Goal: Browse casually

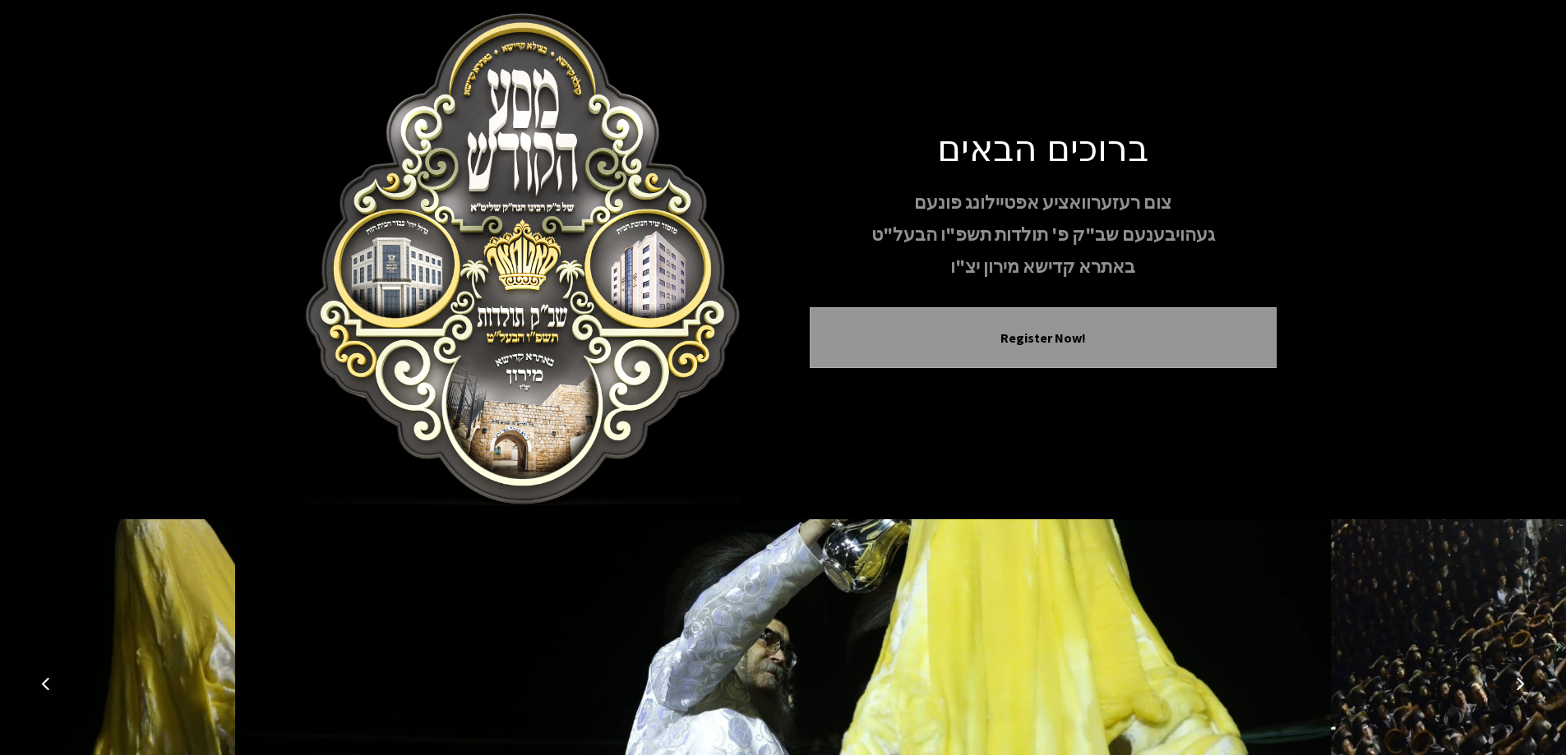
click at [51, 685] on icon "Previous image" at bounding box center [45, 683] width 13 height 13
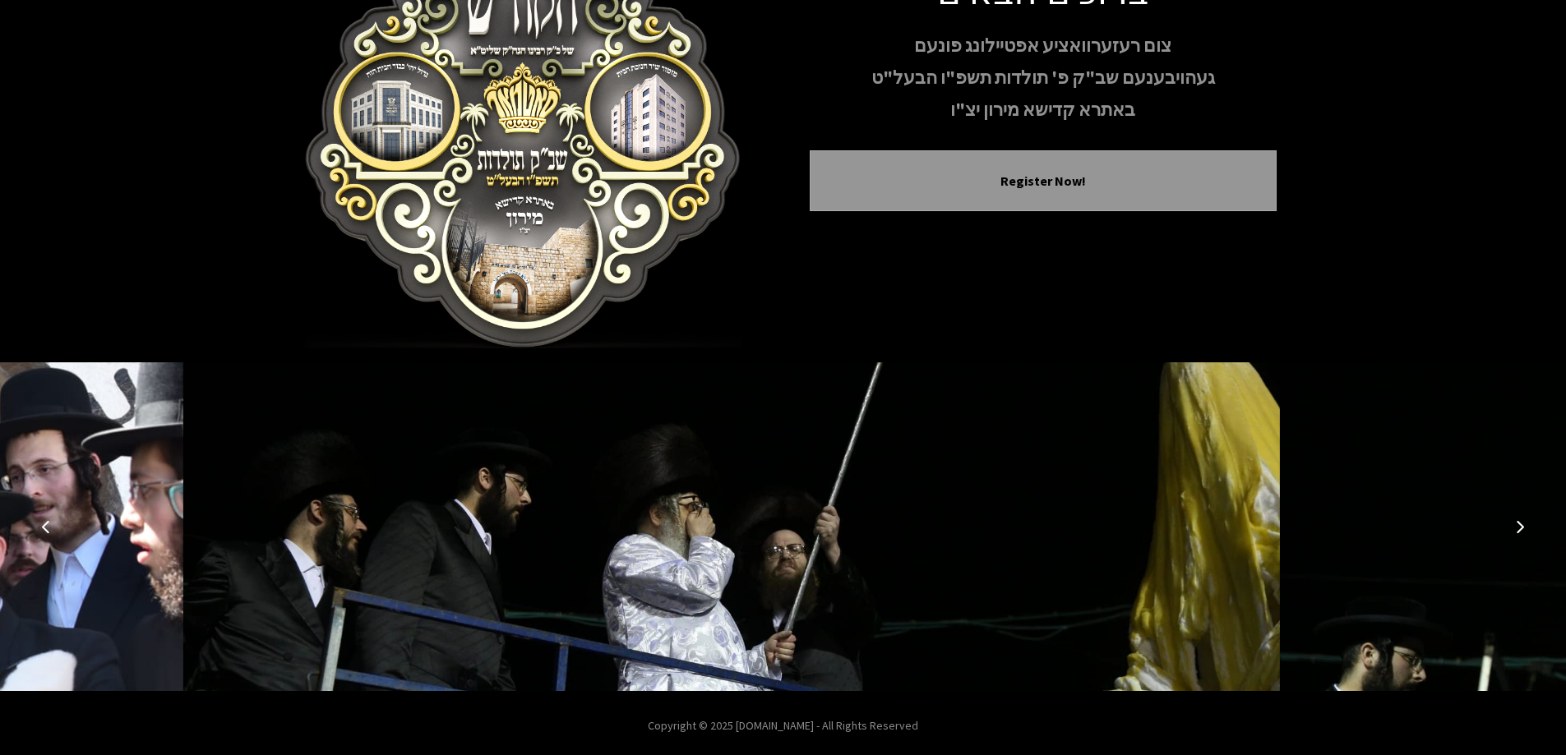
scroll to position [163, 0]
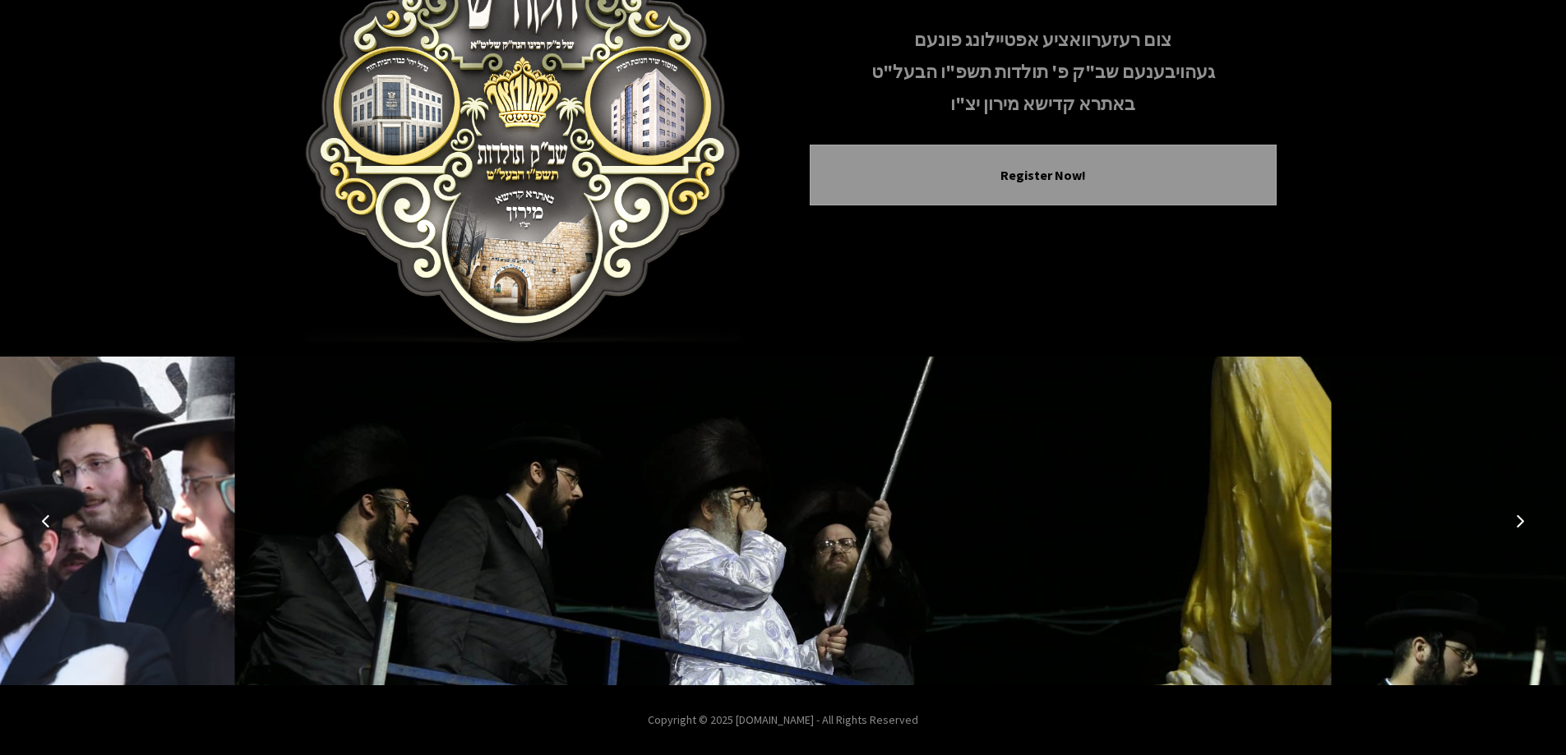
click at [1515, 515] on icon "Next image" at bounding box center [1519, 521] width 13 height 13
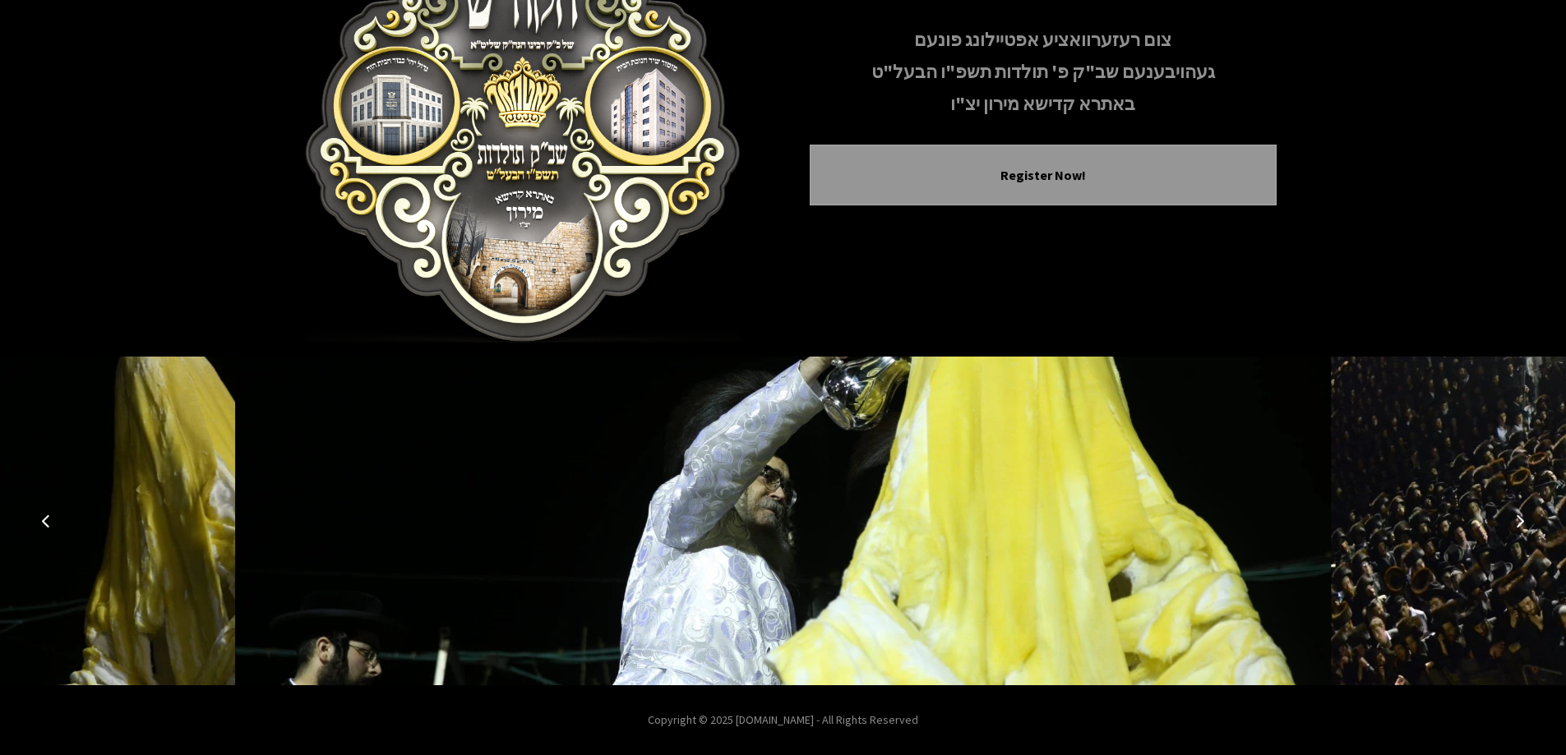
click at [1515, 515] on icon "Next image" at bounding box center [1519, 521] width 13 height 13
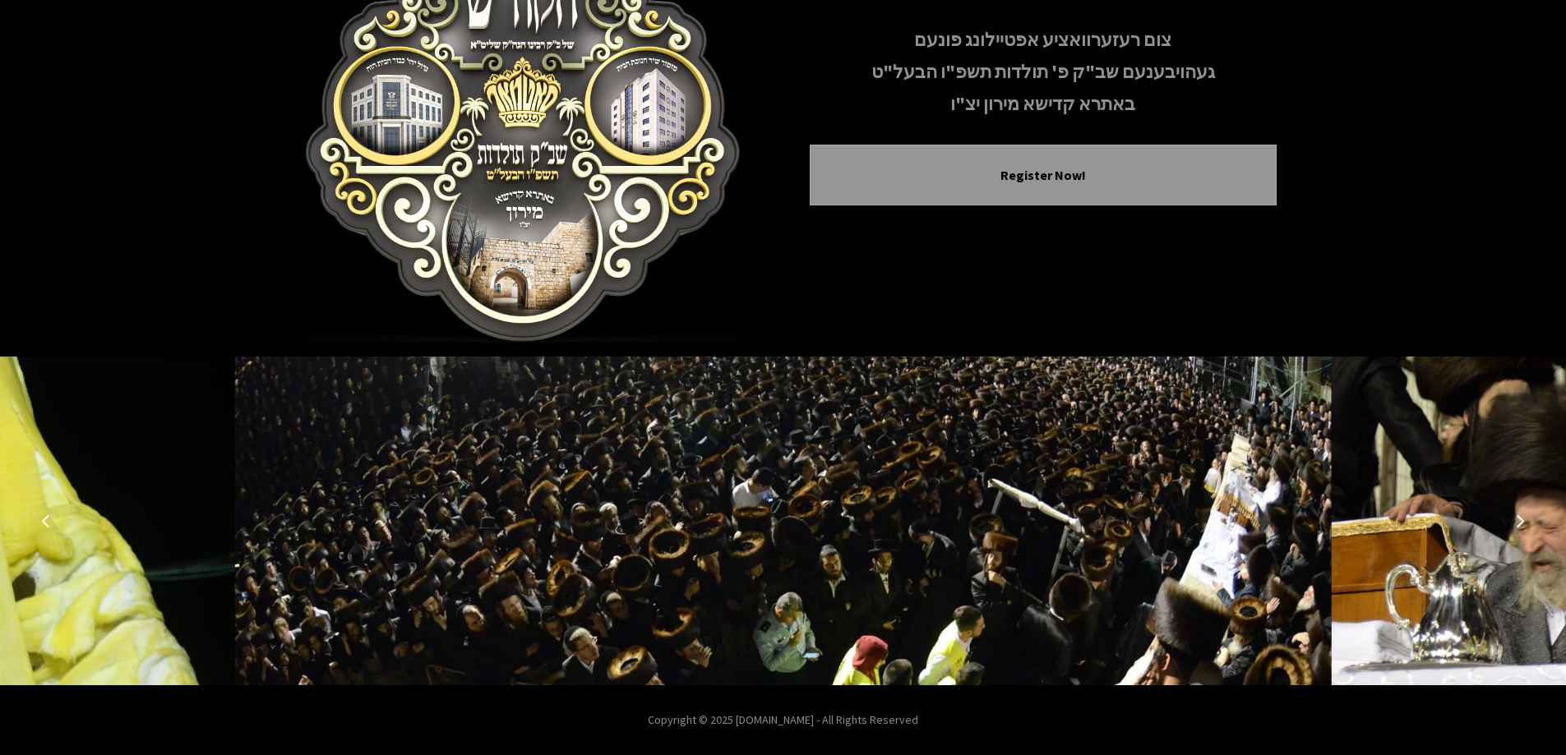
click at [1515, 515] on icon "Next image" at bounding box center [1519, 521] width 13 height 13
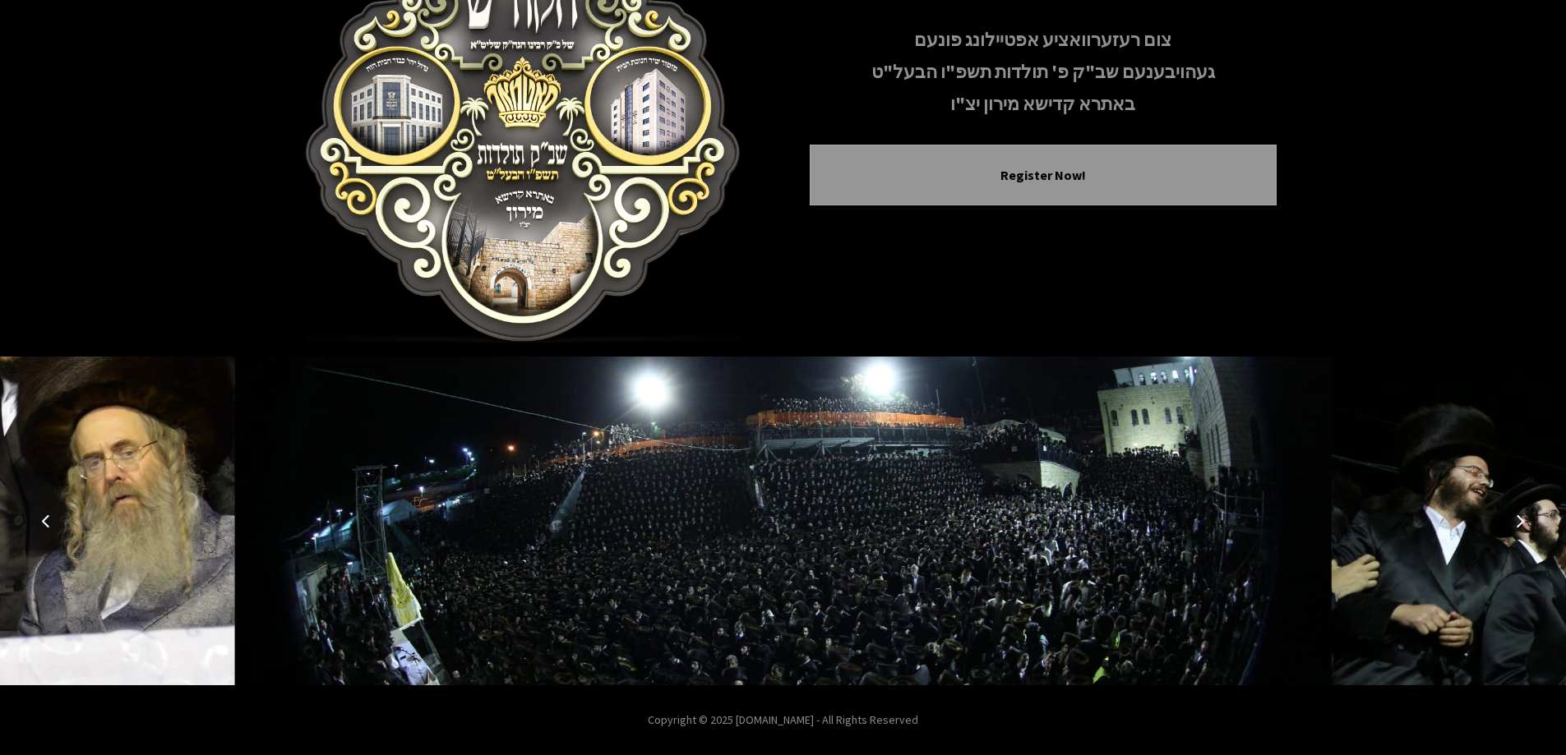
click at [1515, 515] on icon "Next image" at bounding box center [1519, 521] width 13 height 13
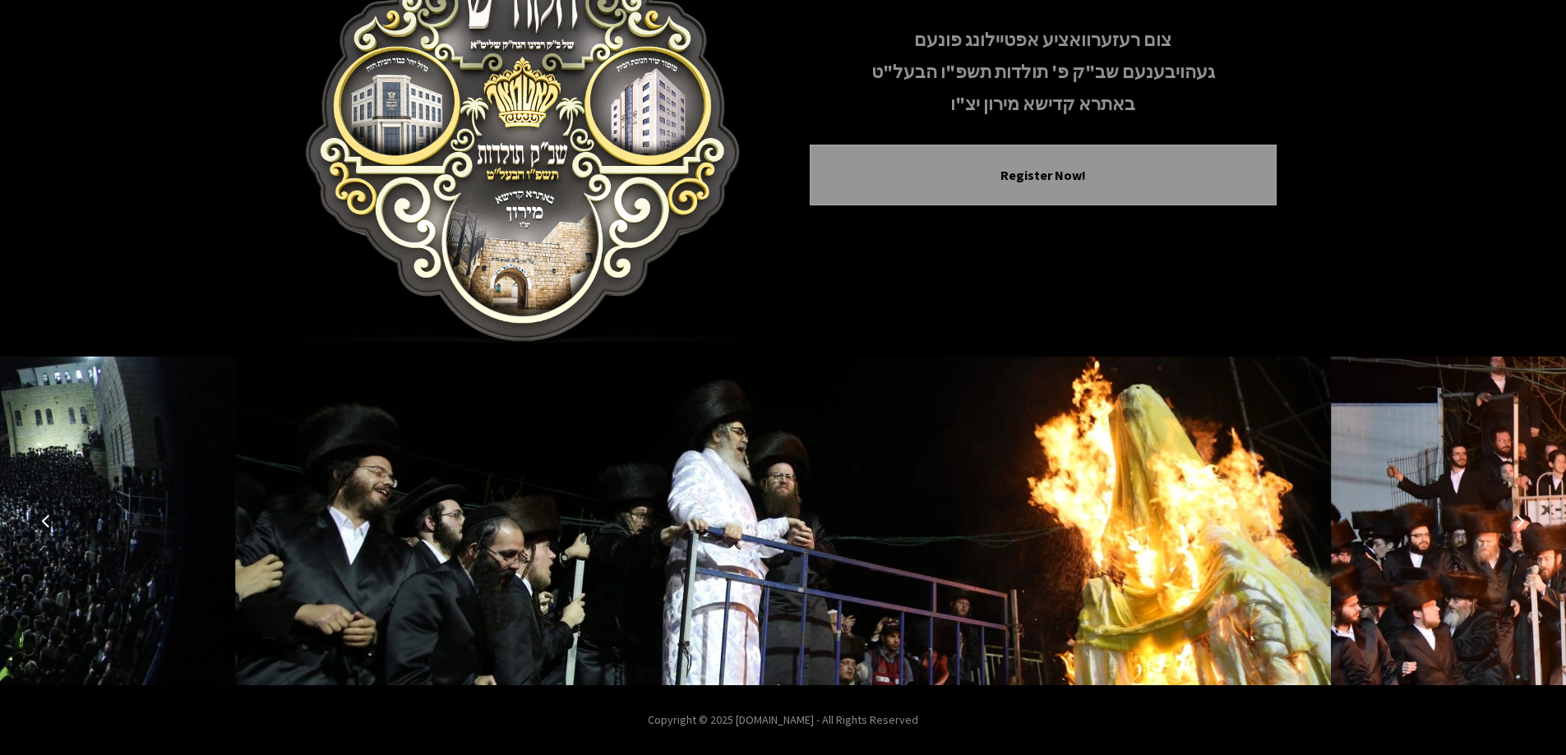
click at [1515, 515] on icon "Next image" at bounding box center [1519, 521] width 13 height 13
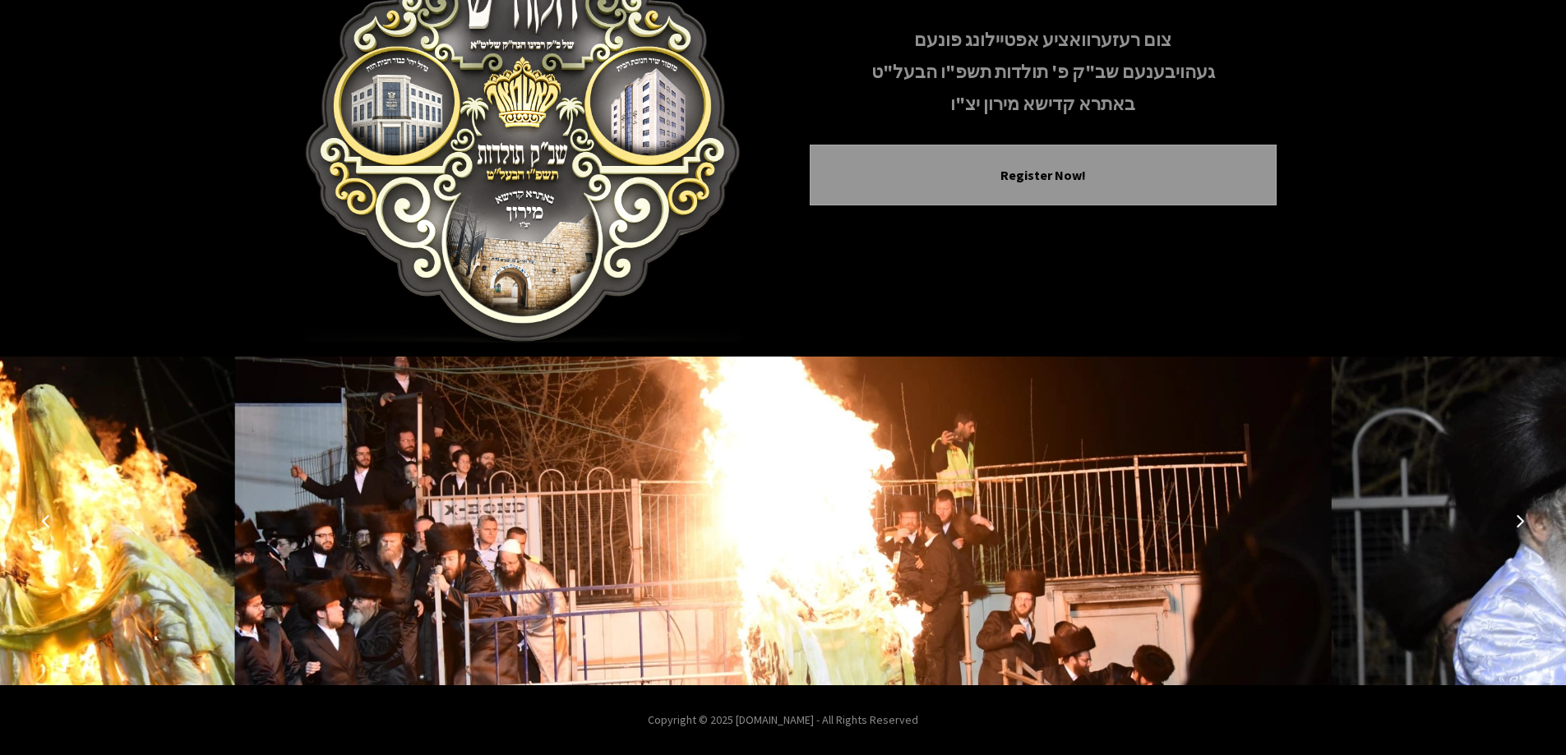
click at [1515, 515] on icon "Next image" at bounding box center [1519, 521] width 13 height 13
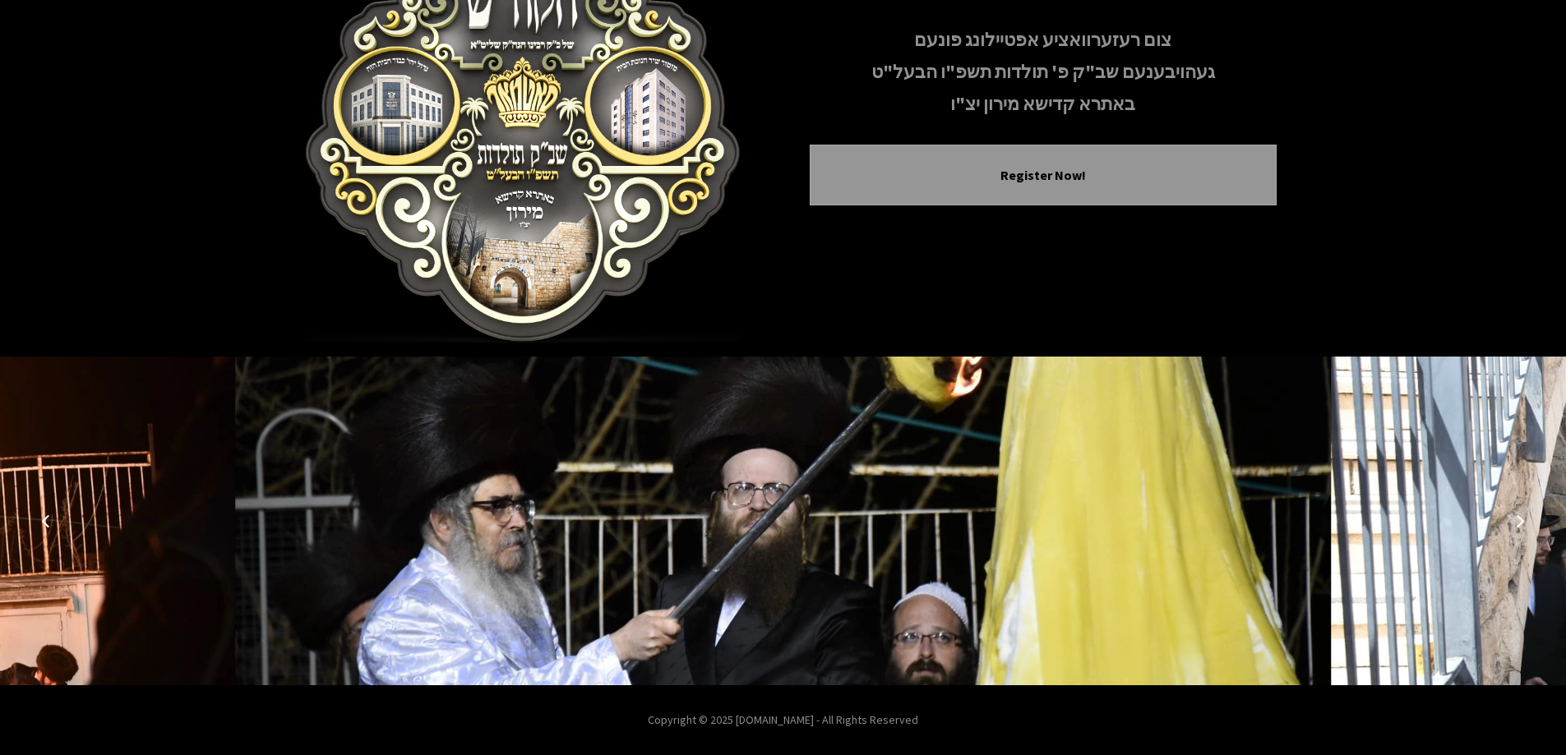
click at [1515, 515] on icon "Next image" at bounding box center [1519, 521] width 13 height 13
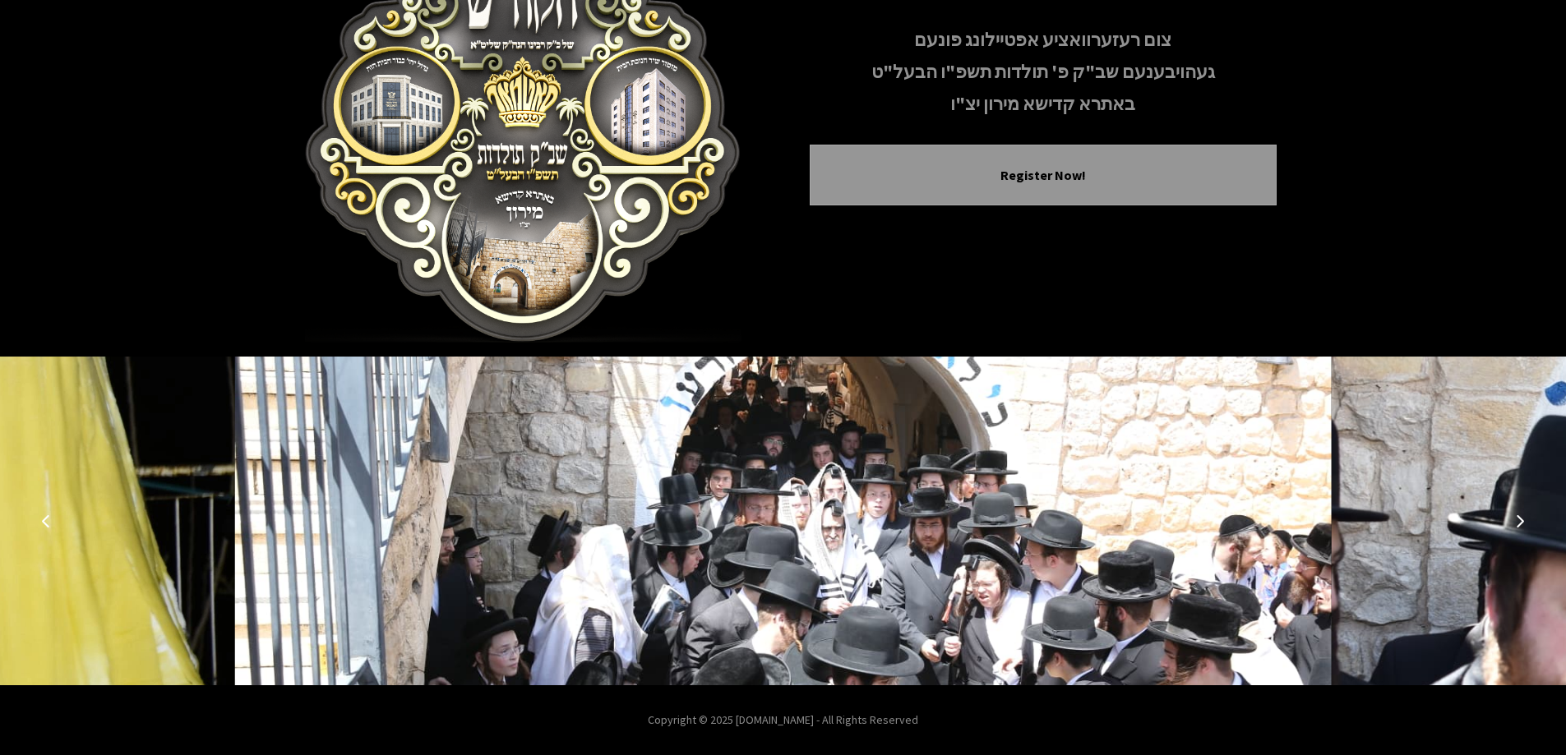
click at [1515, 515] on icon "Next image" at bounding box center [1519, 521] width 13 height 13
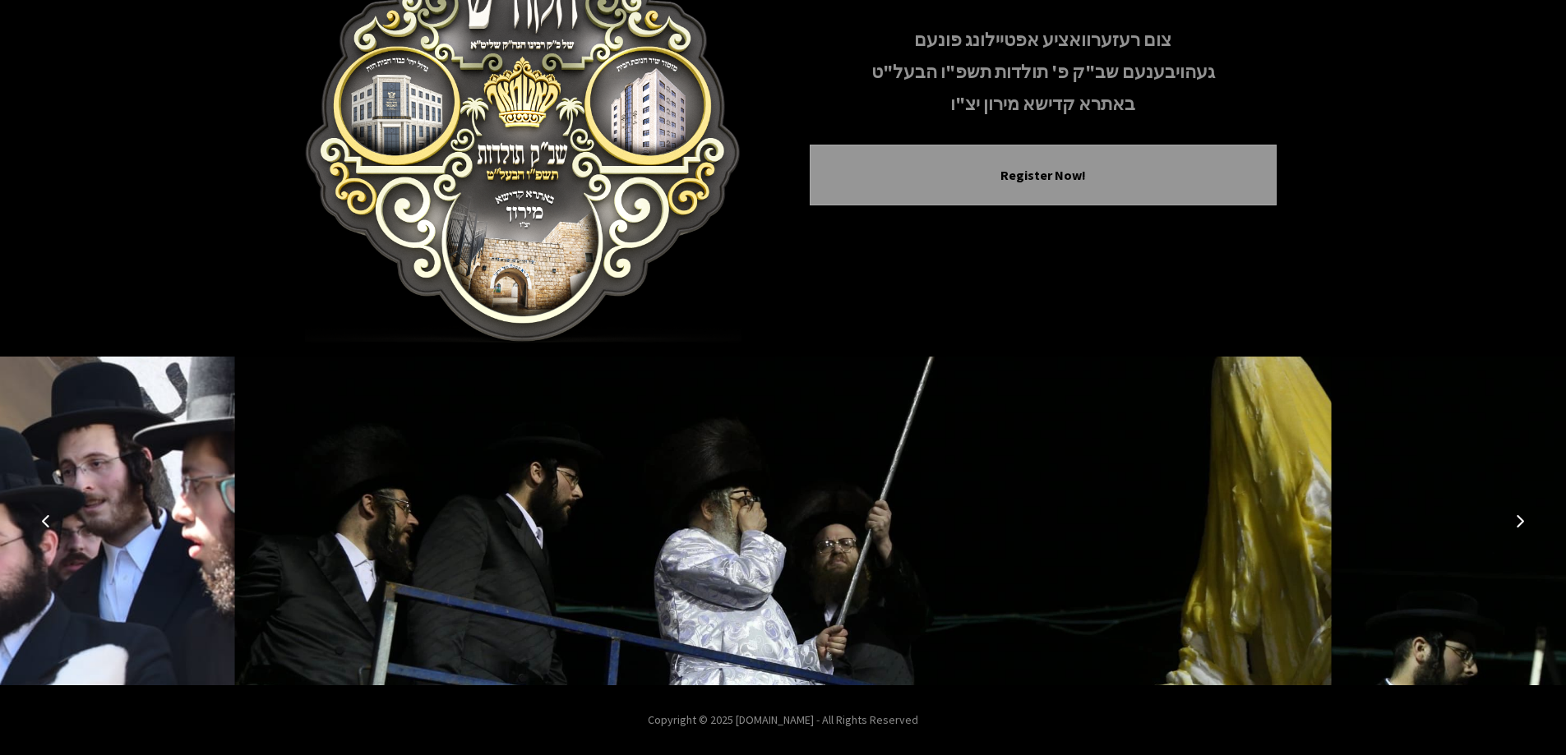
click at [50, 521] on icon "Previous image" at bounding box center [45, 521] width 13 height 13
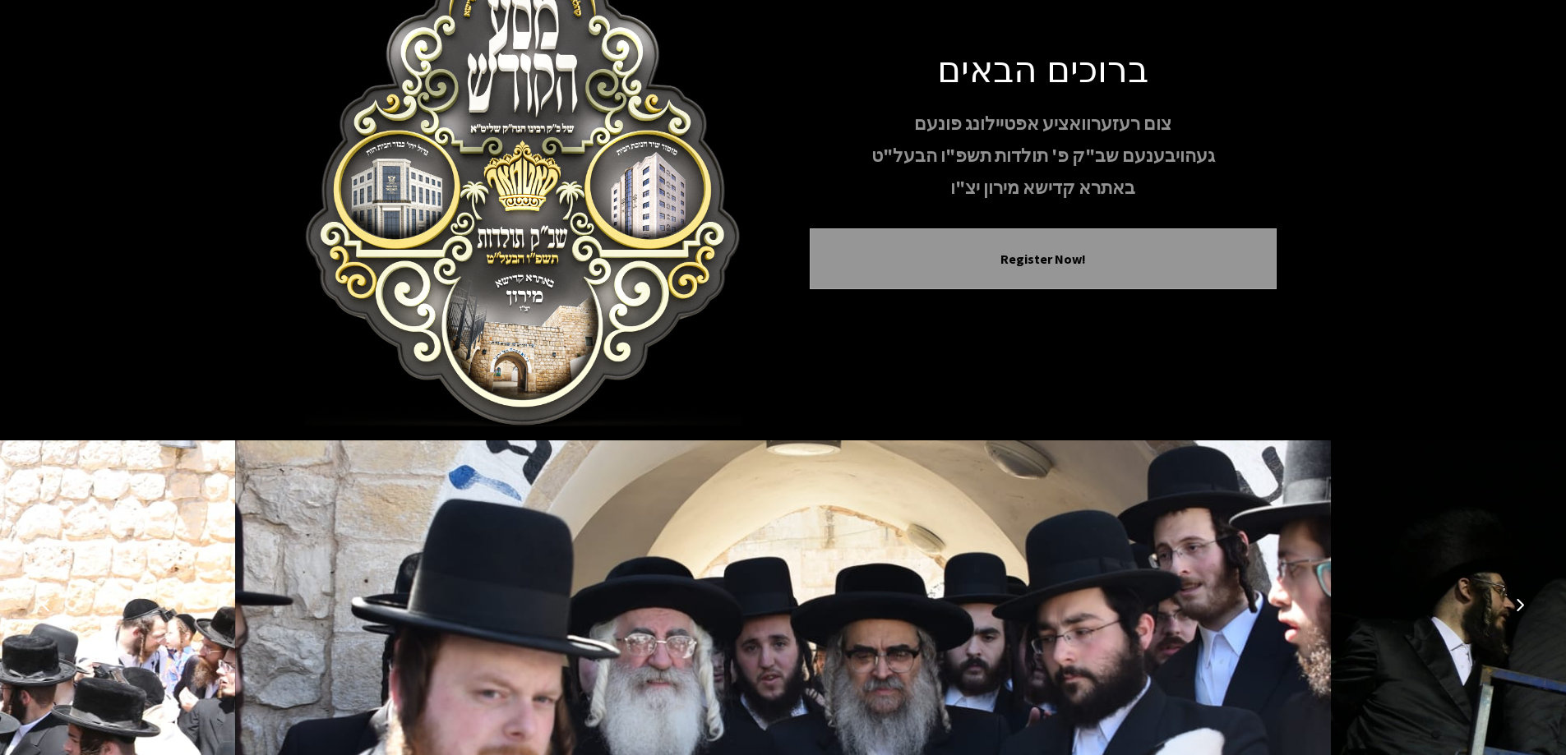
scroll to position [0, 0]
